Goal: Task Accomplishment & Management: Use online tool/utility

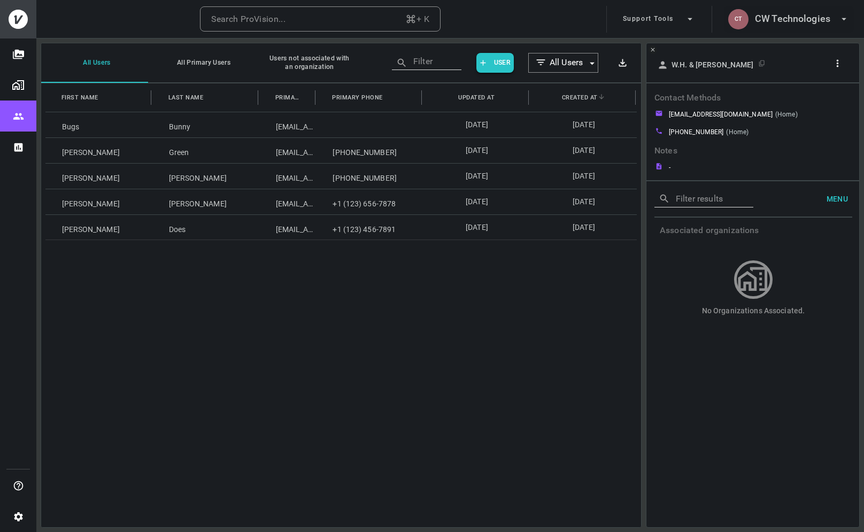
click at [793, 16] on h6 "CW Technologies" at bounding box center [792, 19] width 75 height 16
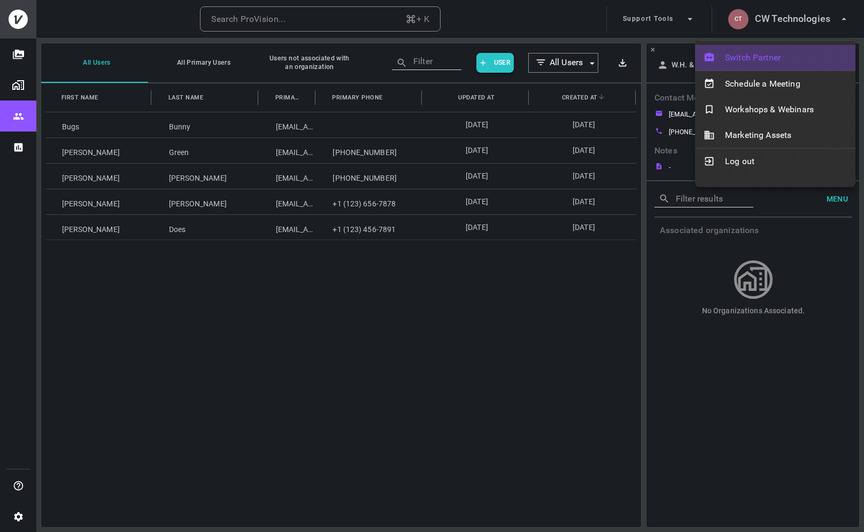
click at [749, 53] on span "Switch Partner" at bounding box center [786, 57] width 122 height 13
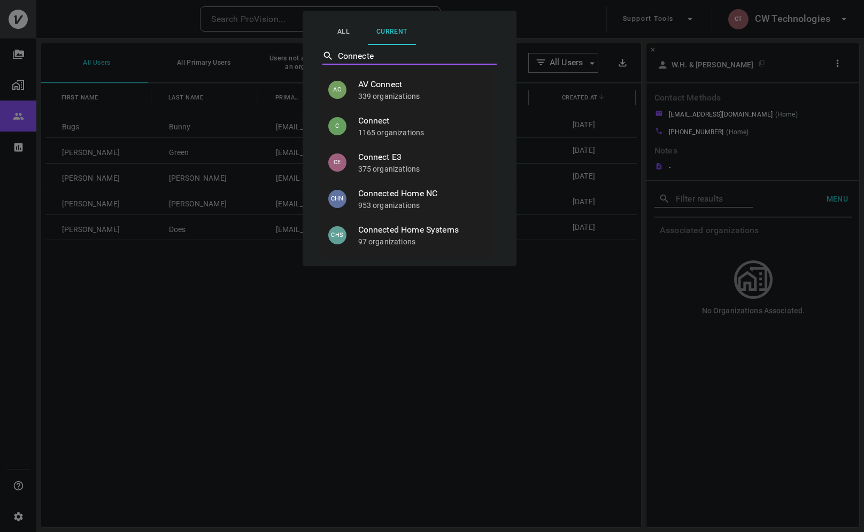
type input "Connected"
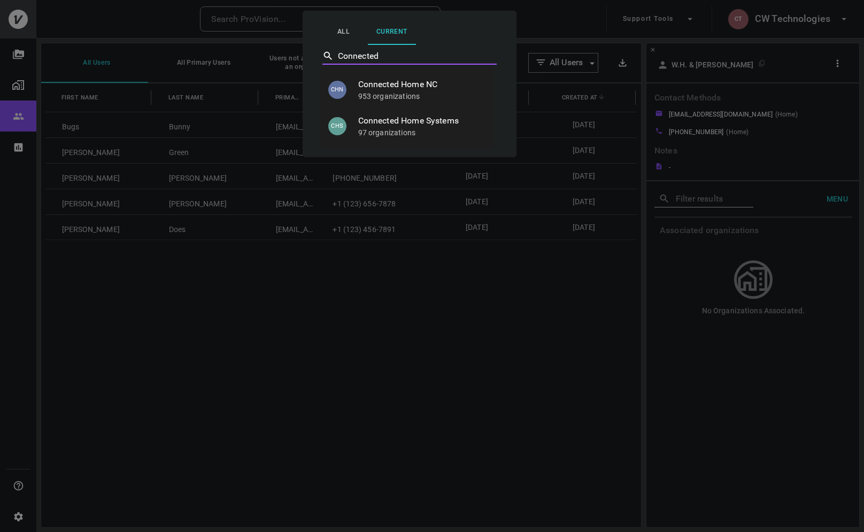
click at [439, 123] on span "Connected Home Systems" at bounding box center [421, 120] width 127 height 13
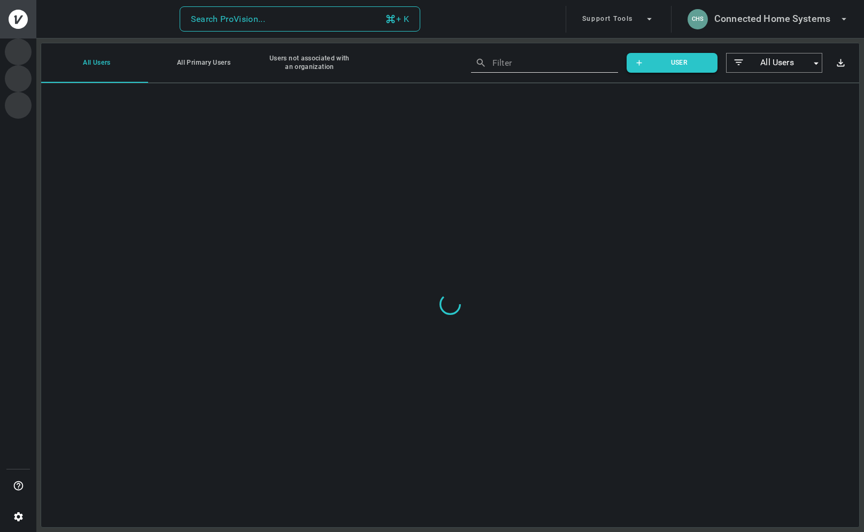
click at [332, 24] on button "Search ProVision... + K" at bounding box center [300, 19] width 241 height 26
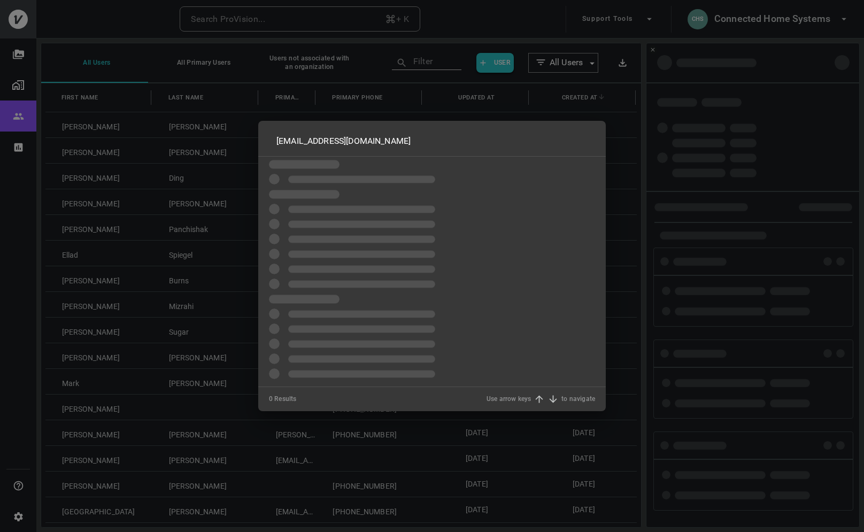
type input "[EMAIL_ADDRESS][DOMAIN_NAME]"
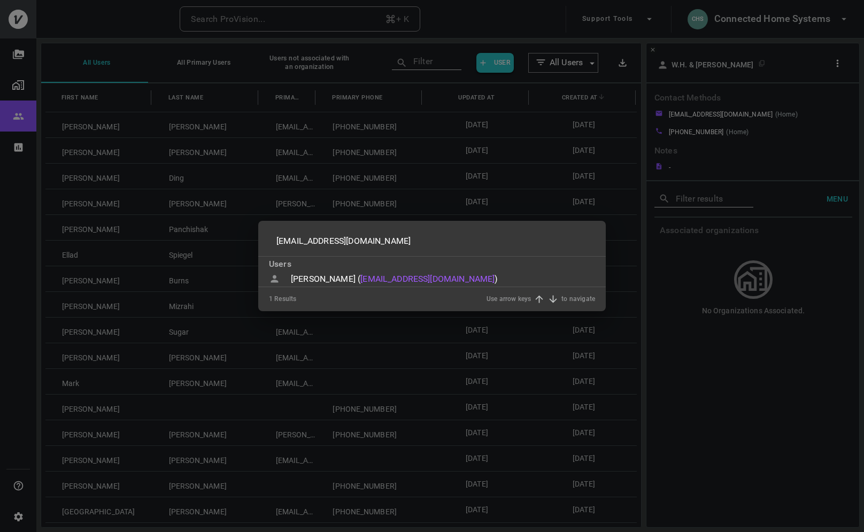
click at [475, 279] on div "[PERSON_NAME] ( [PERSON_NAME][EMAIL_ADDRESS][DOMAIN_NAME] ) to select" at bounding box center [431, 279] width 347 height 15
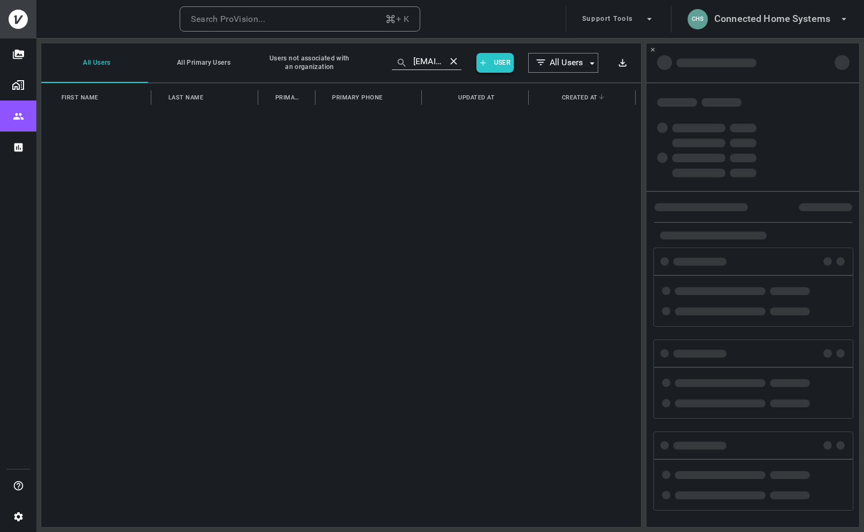
type input "[EMAIL_ADDRESS][DOMAIN_NAME]"
click at [475, 279] on div "0 Results Use arrow keys to navigate" at bounding box center [432, 284] width 326 height 24
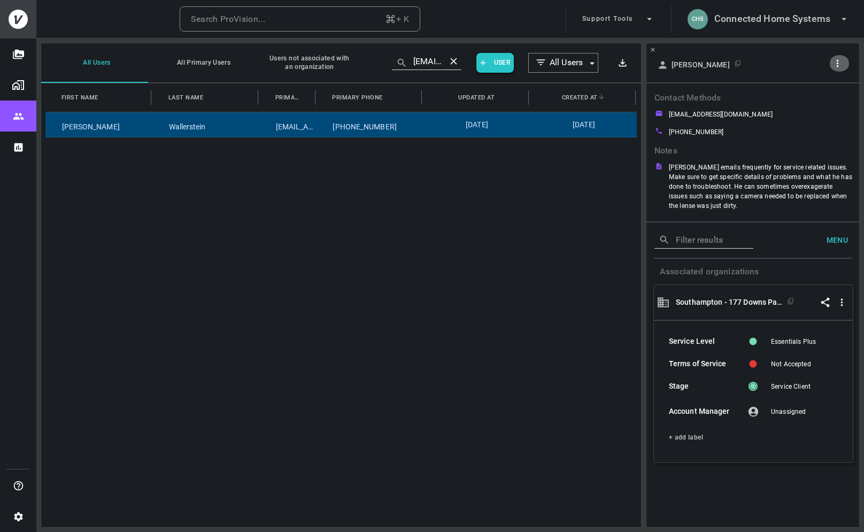
click at [838, 68] on icon "button" at bounding box center [837, 63] width 11 height 11
click at [821, 96] on p "Copy Client ID" at bounding box center [819, 102] width 53 height 13
